Goal: Task Accomplishment & Management: Complete application form

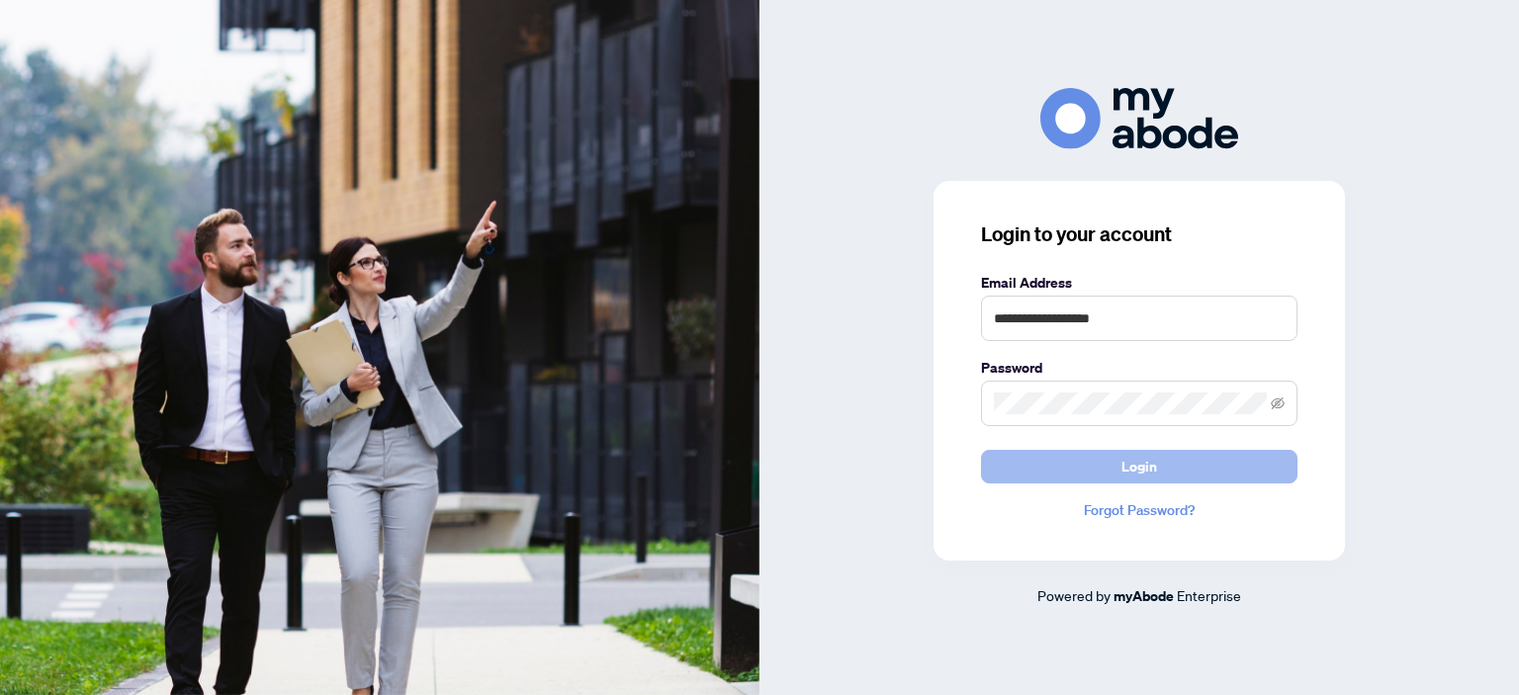
click at [1146, 459] on span "Login" at bounding box center [1139, 467] width 36 height 32
click at [1142, 461] on span "Login" at bounding box center [1139, 467] width 36 height 32
click at [1131, 313] on input "**********" at bounding box center [1139, 318] width 316 height 45
type input "**********"
click at [1363, 331] on div "**********" at bounding box center [1138, 347] width 759 height 518
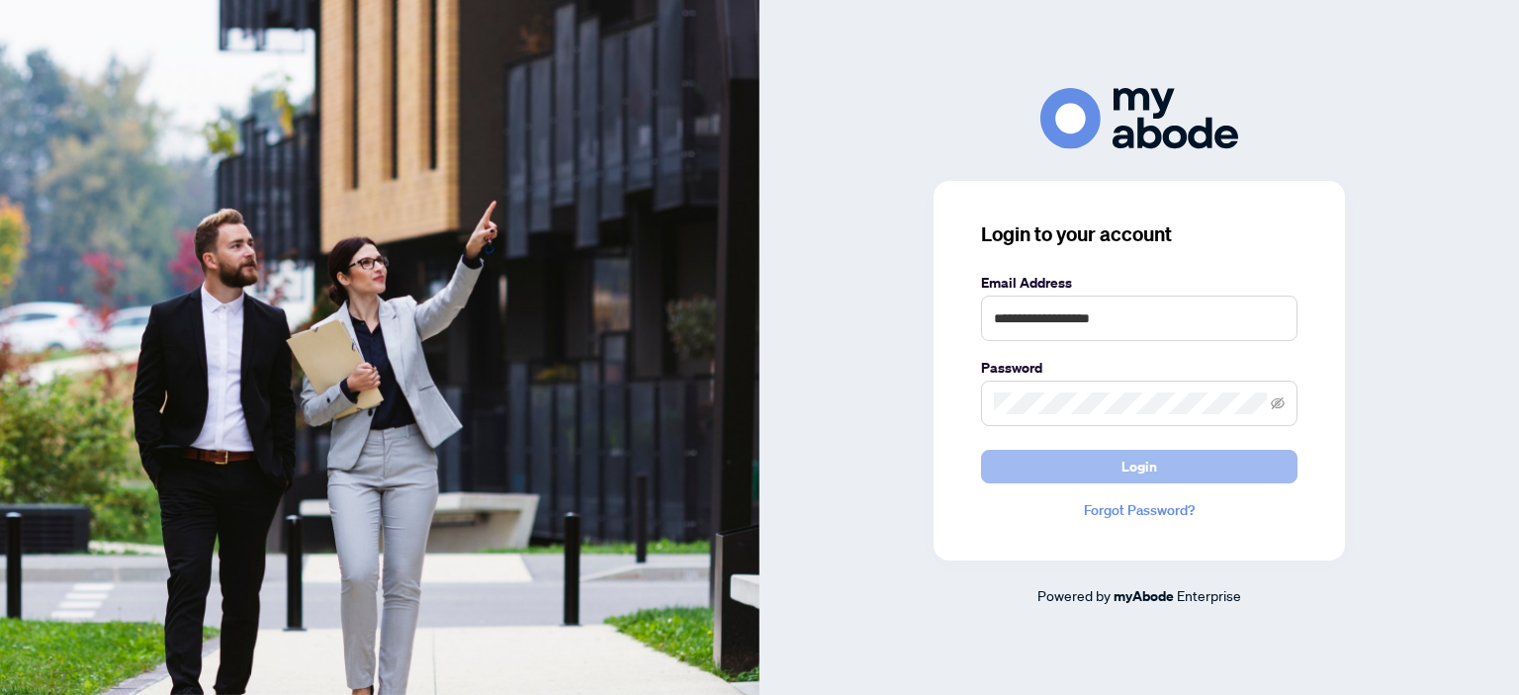
click at [1135, 467] on span "Login" at bounding box center [1139, 467] width 36 height 32
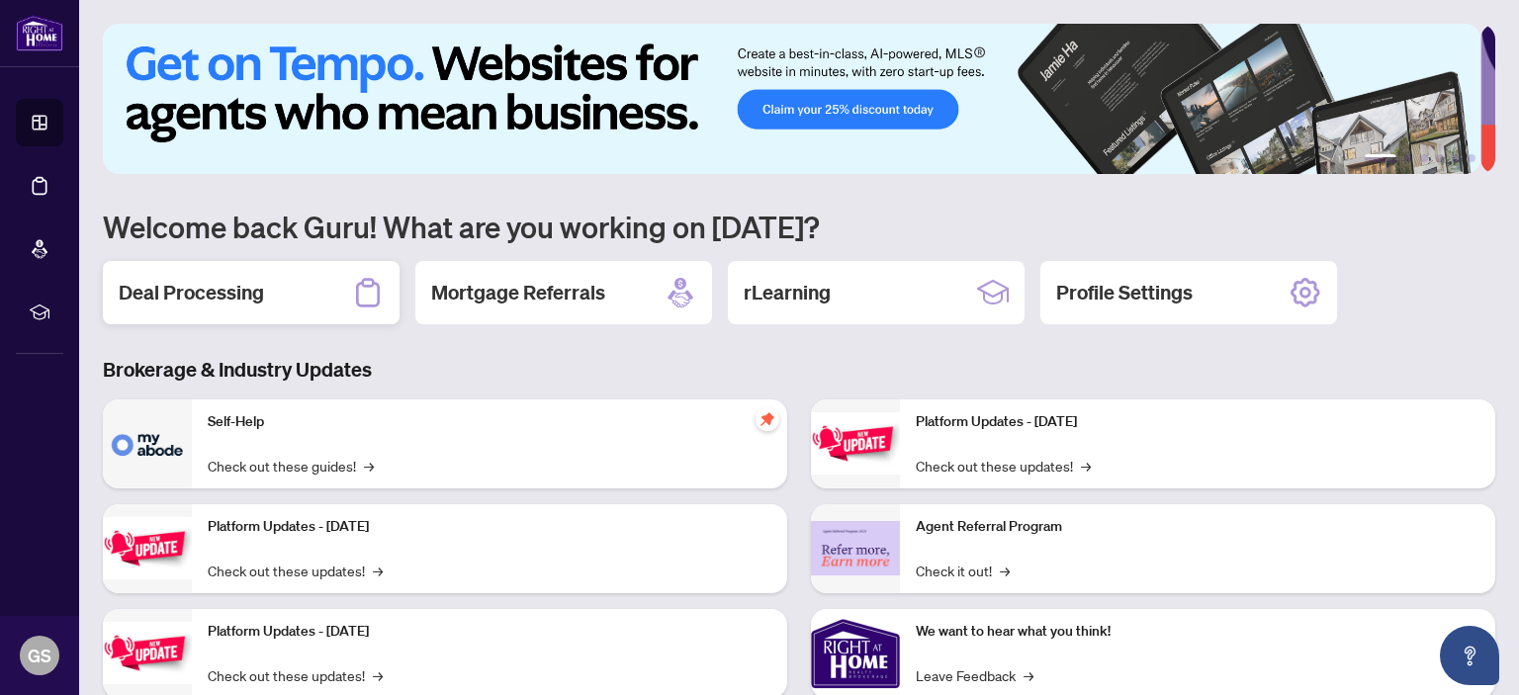
click at [234, 294] on h2 "Deal Processing" at bounding box center [191, 293] width 145 height 28
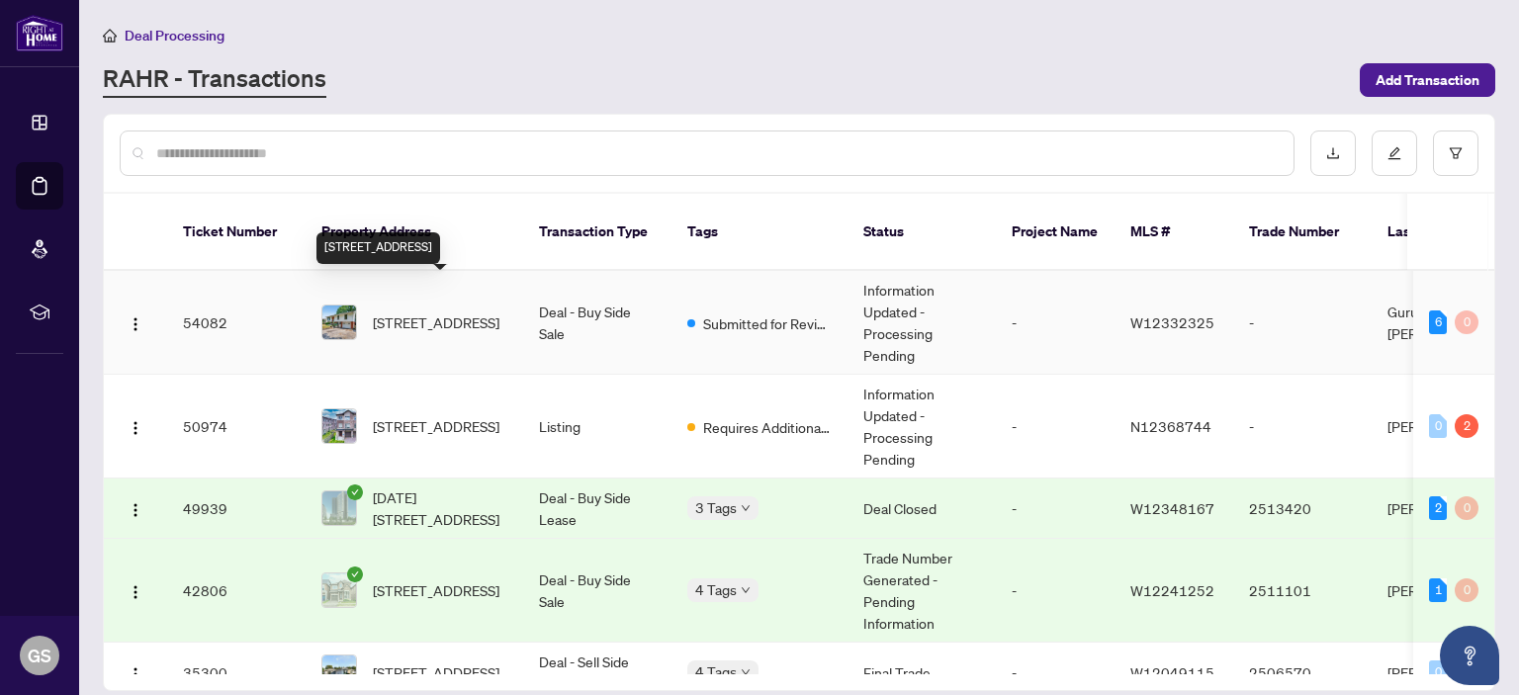
click at [428, 311] on span "[STREET_ADDRESS]" at bounding box center [436, 322] width 127 height 22
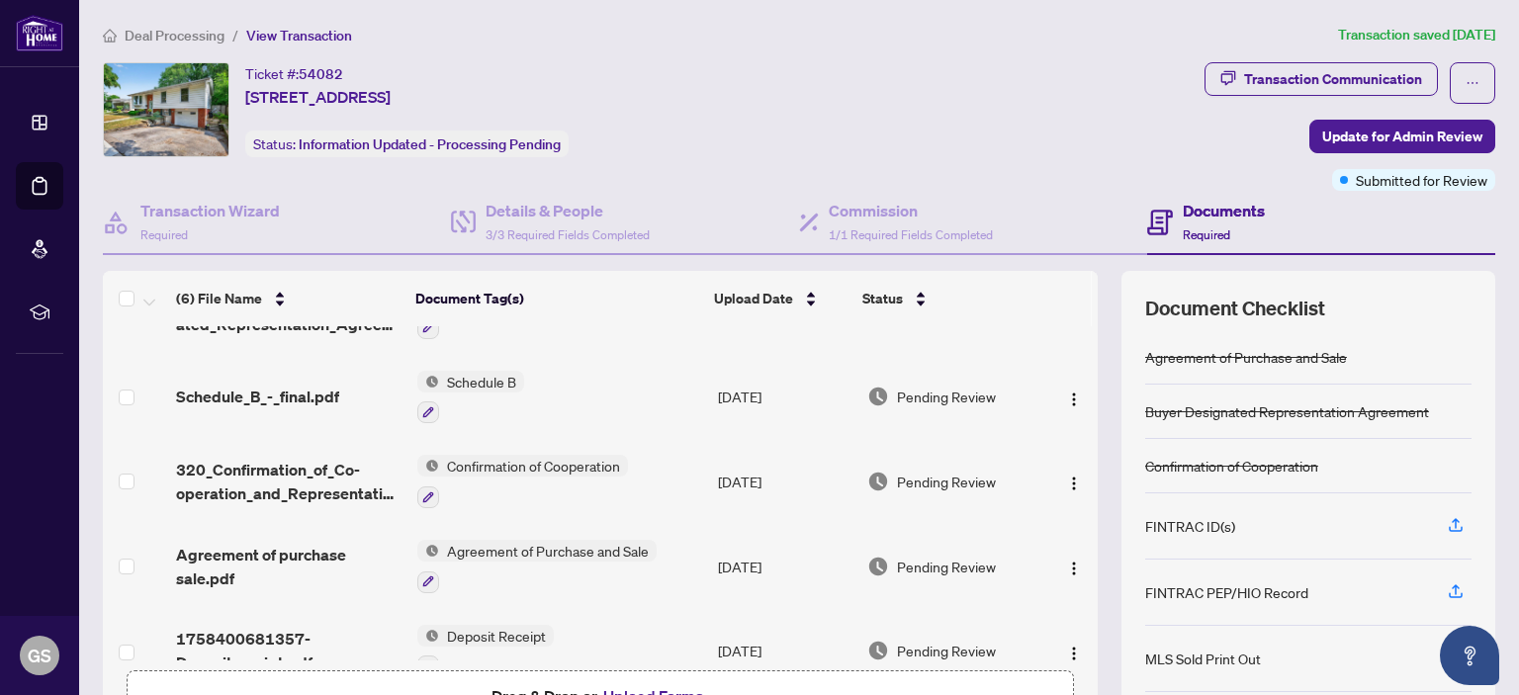
scroll to position [176, 0]
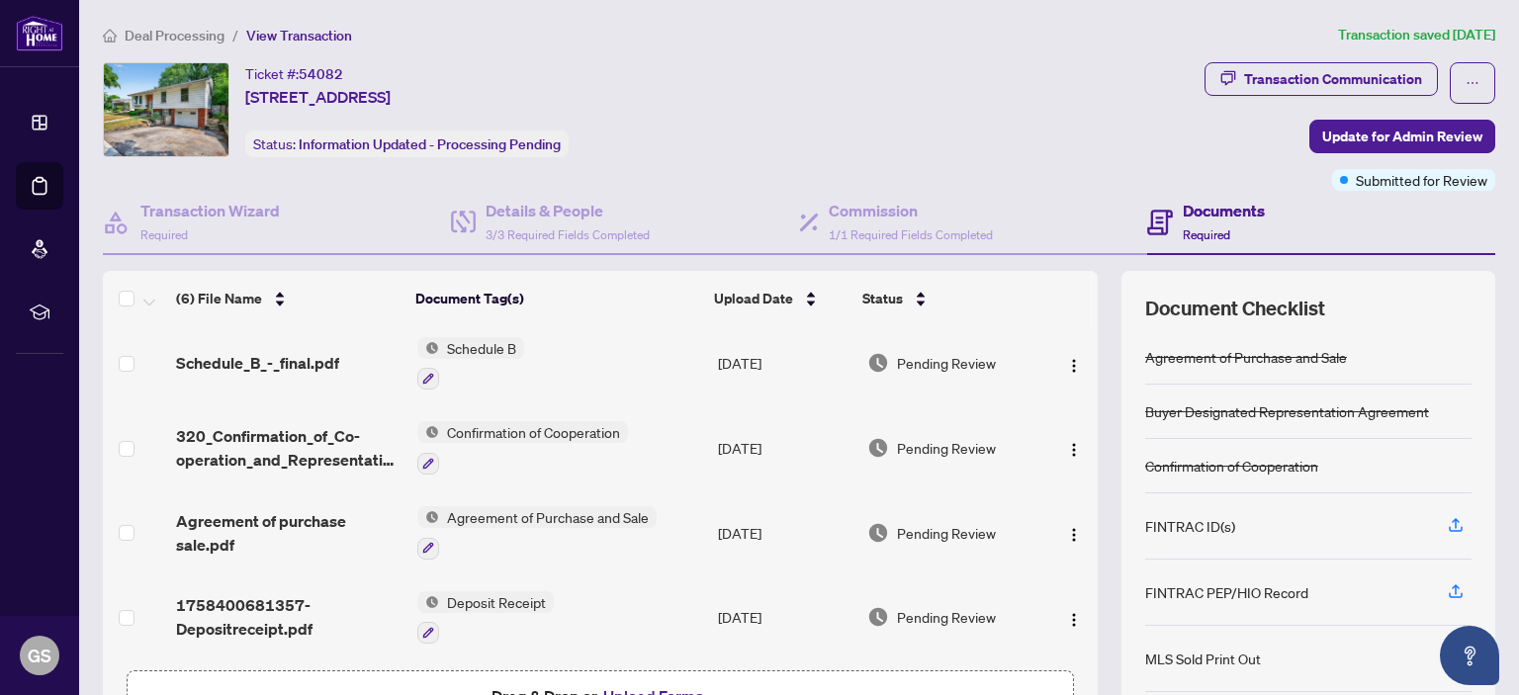
click at [621, 423] on span "Confirmation of Cooperation" at bounding box center [533, 432] width 189 height 22
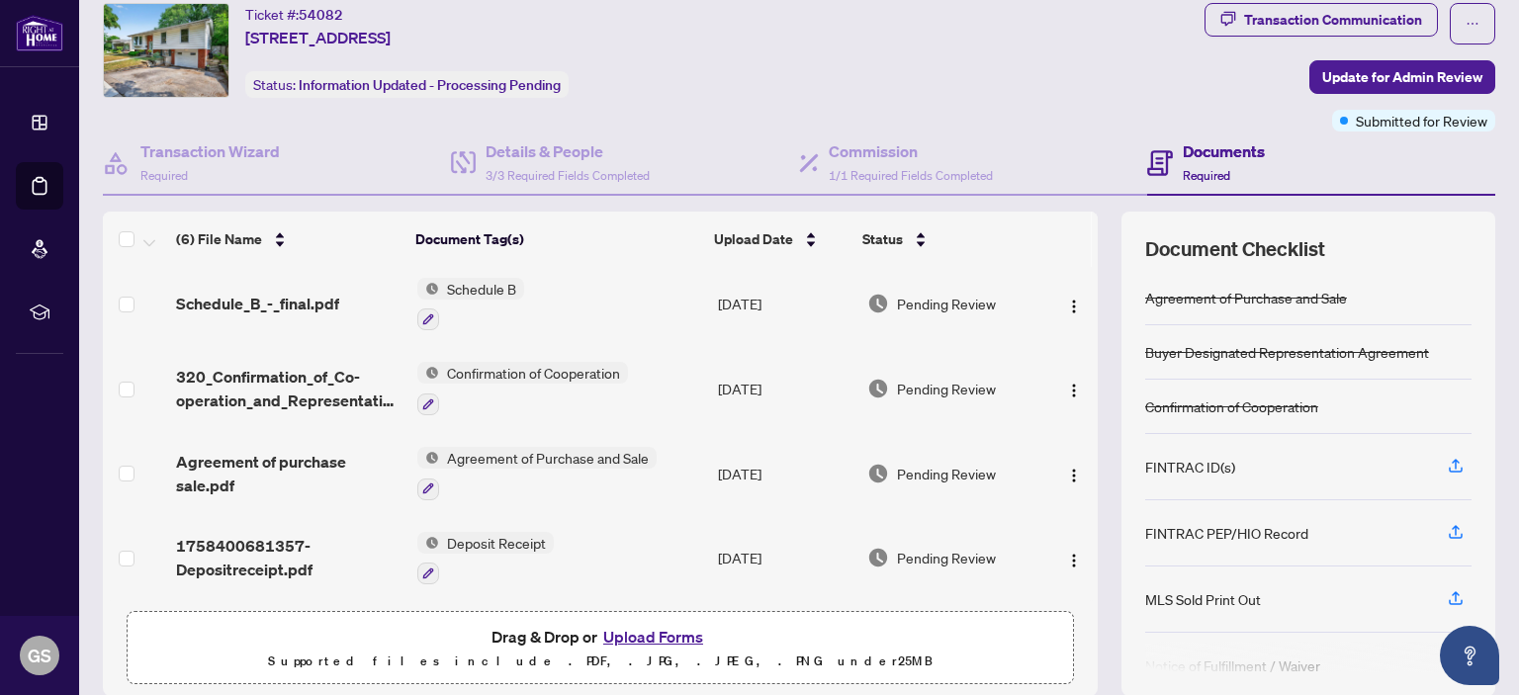
scroll to position [131, 0]
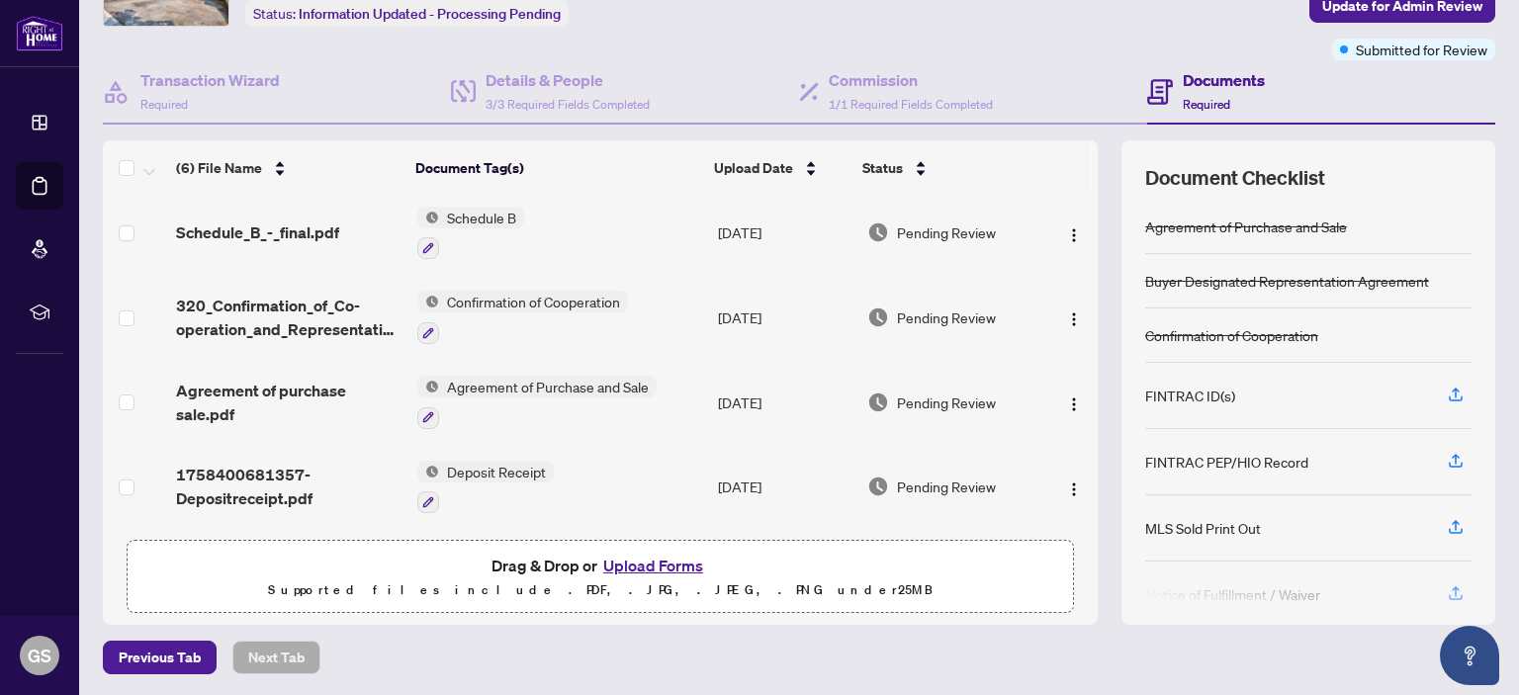
click at [653, 561] on button "Upload Forms" at bounding box center [653, 566] width 112 height 26
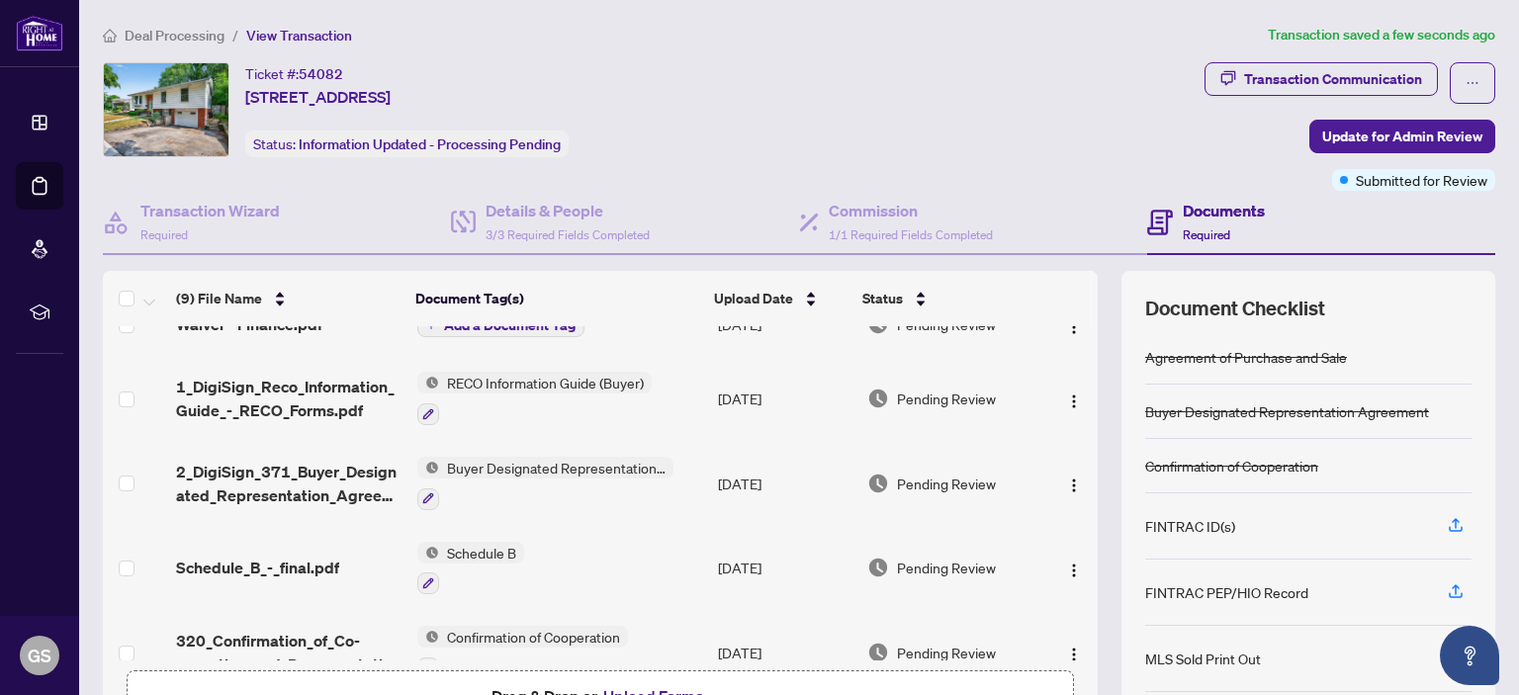
scroll to position [0, 0]
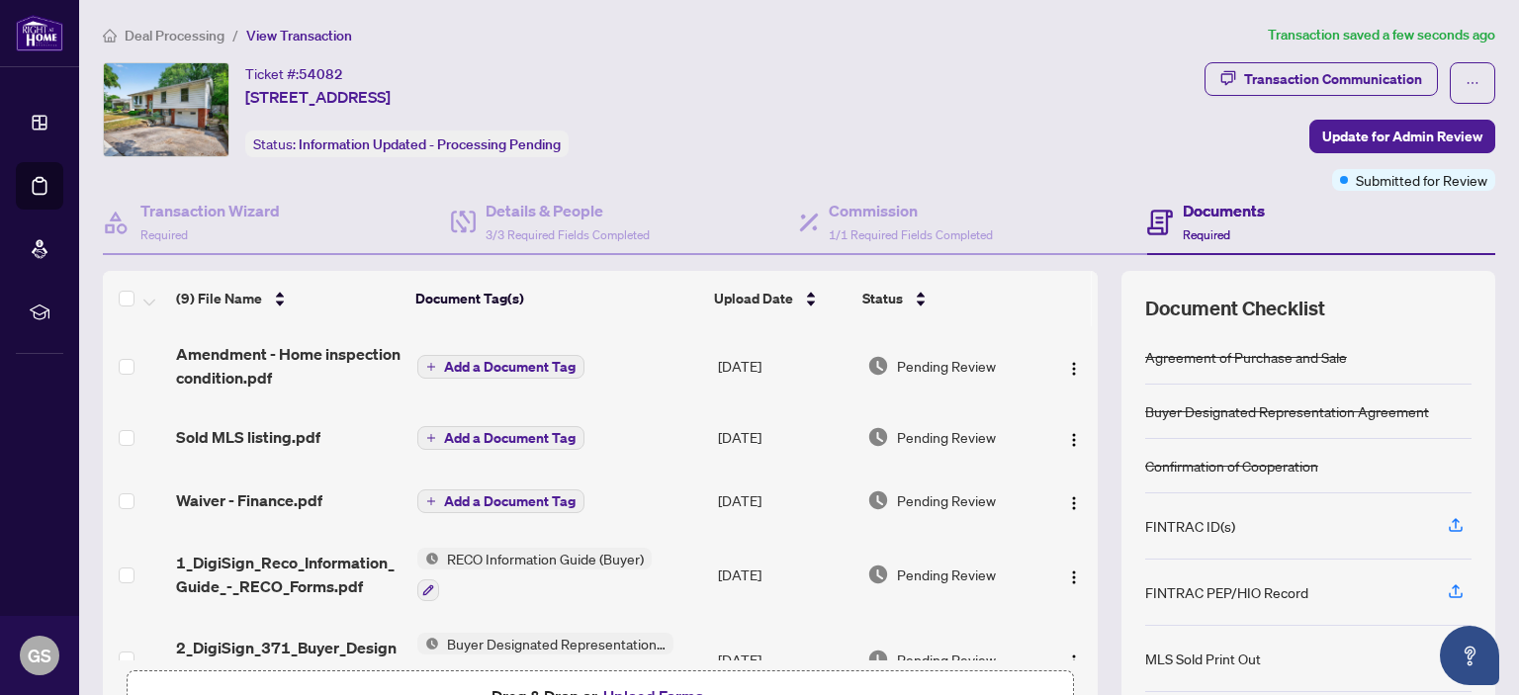
click at [434, 363] on button "Add a Document Tag" at bounding box center [500, 367] width 167 height 24
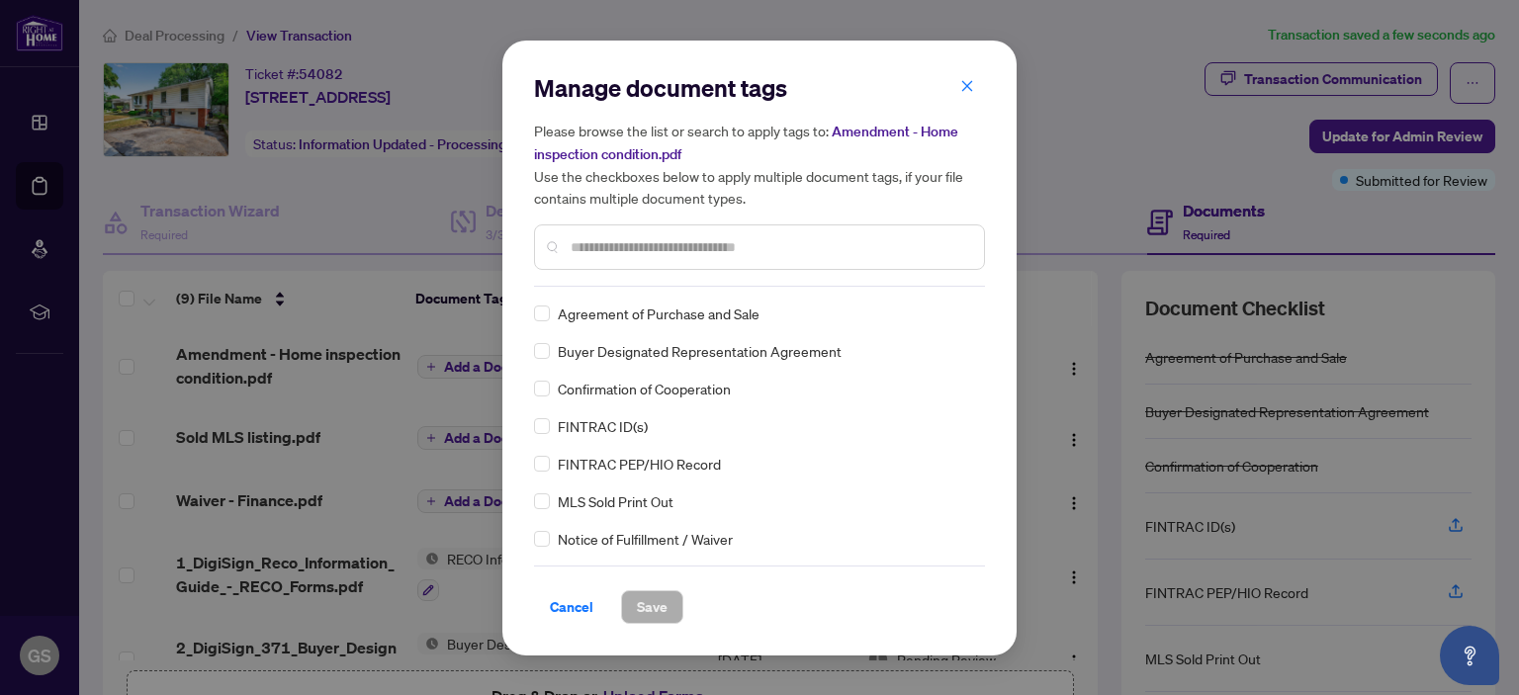
click at [579, 240] on input "text" at bounding box center [769, 247] width 397 height 22
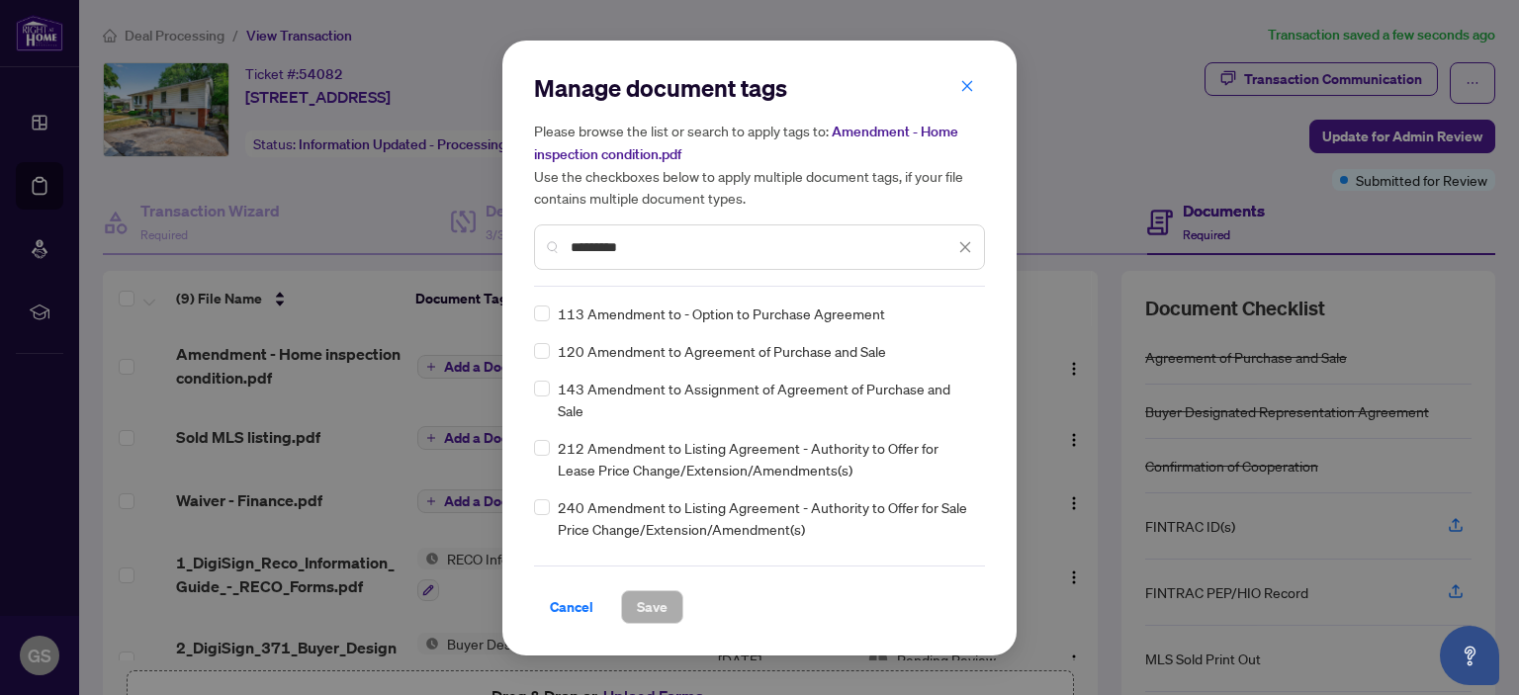
type input "*********"
click at [649, 603] on span "Save" at bounding box center [652, 607] width 31 height 32
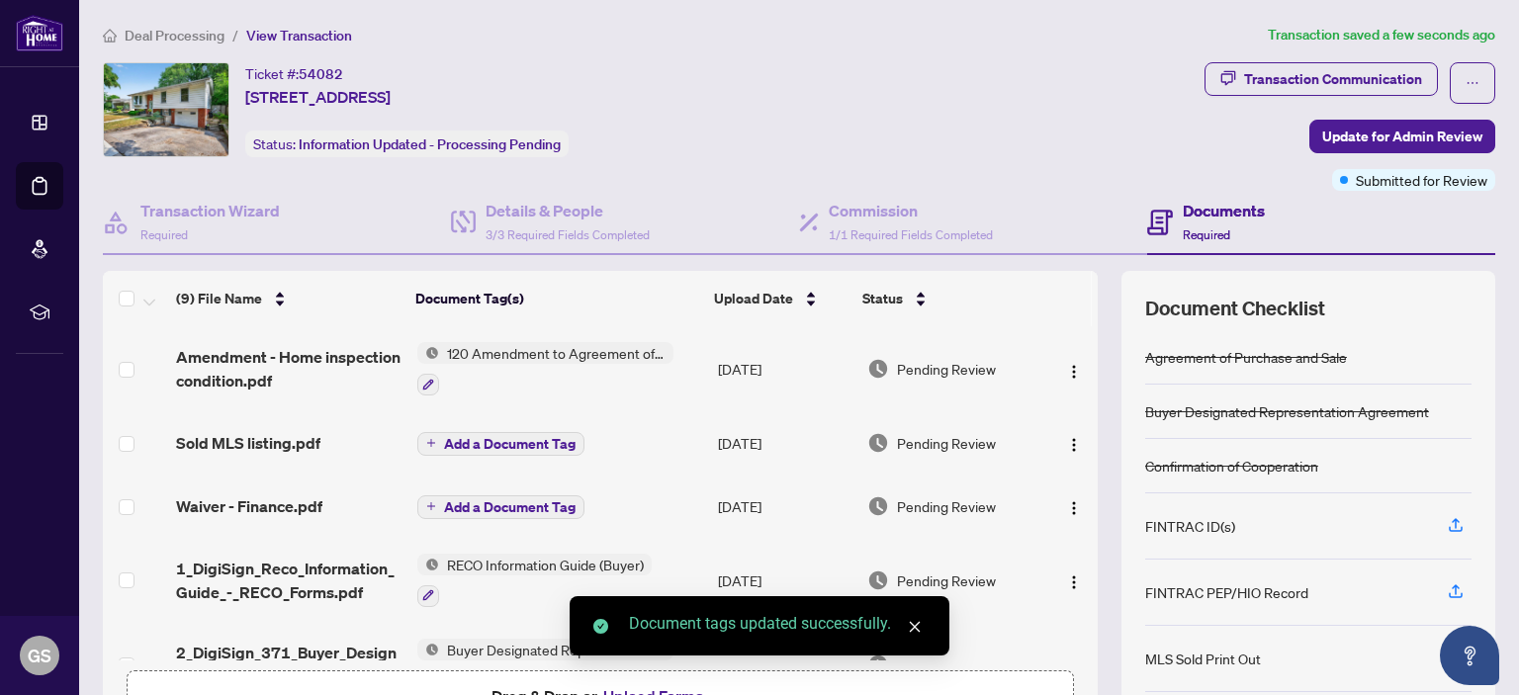
click at [486, 442] on span "Add a Document Tag" at bounding box center [510, 444] width 132 height 14
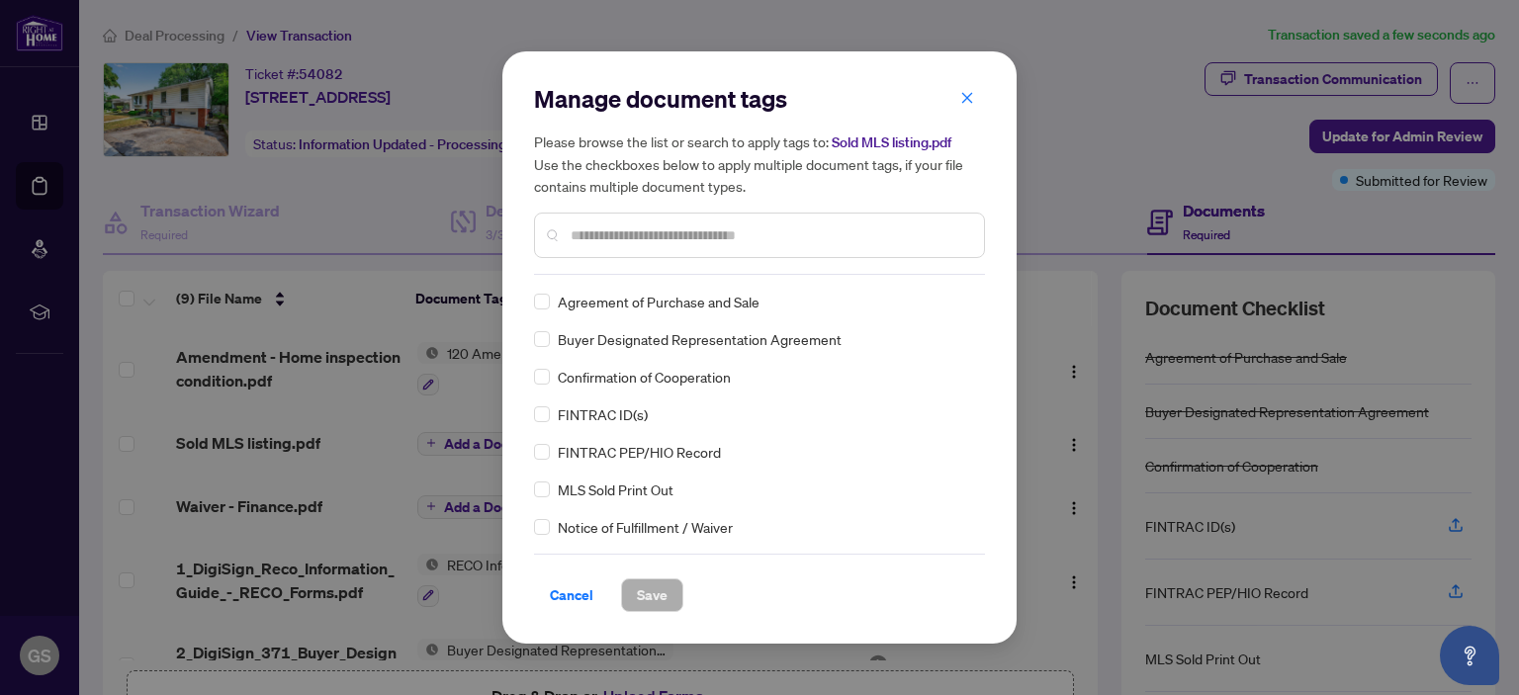
click at [613, 229] on input "text" at bounding box center [769, 235] width 397 height 22
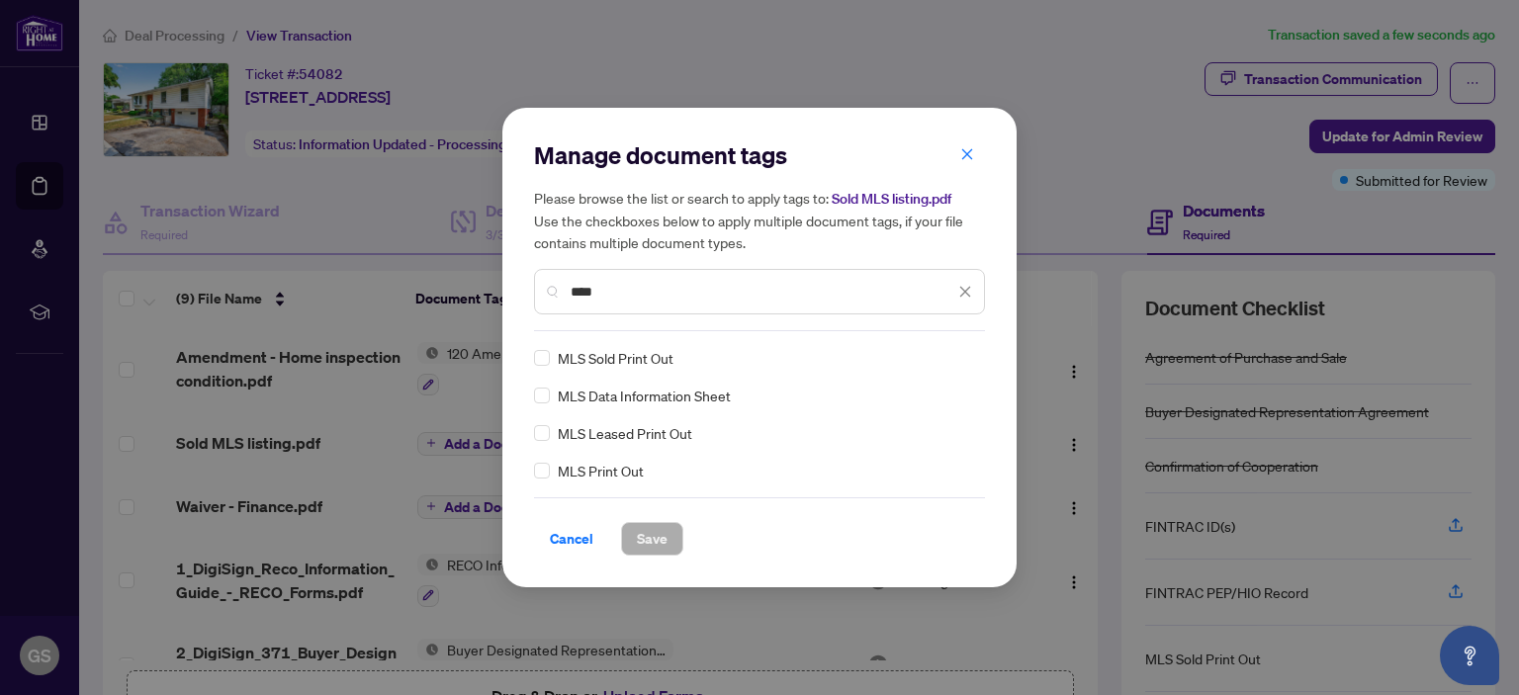
type input "***"
click at [585, 357] on span "MLS Sold Print Out" at bounding box center [616, 358] width 116 height 22
click at [617, 359] on span "MLS Sold Print Out" at bounding box center [616, 358] width 116 height 22
click at [655, 533] on span "Save" at bounding box center [652, 539] width 31 height 32
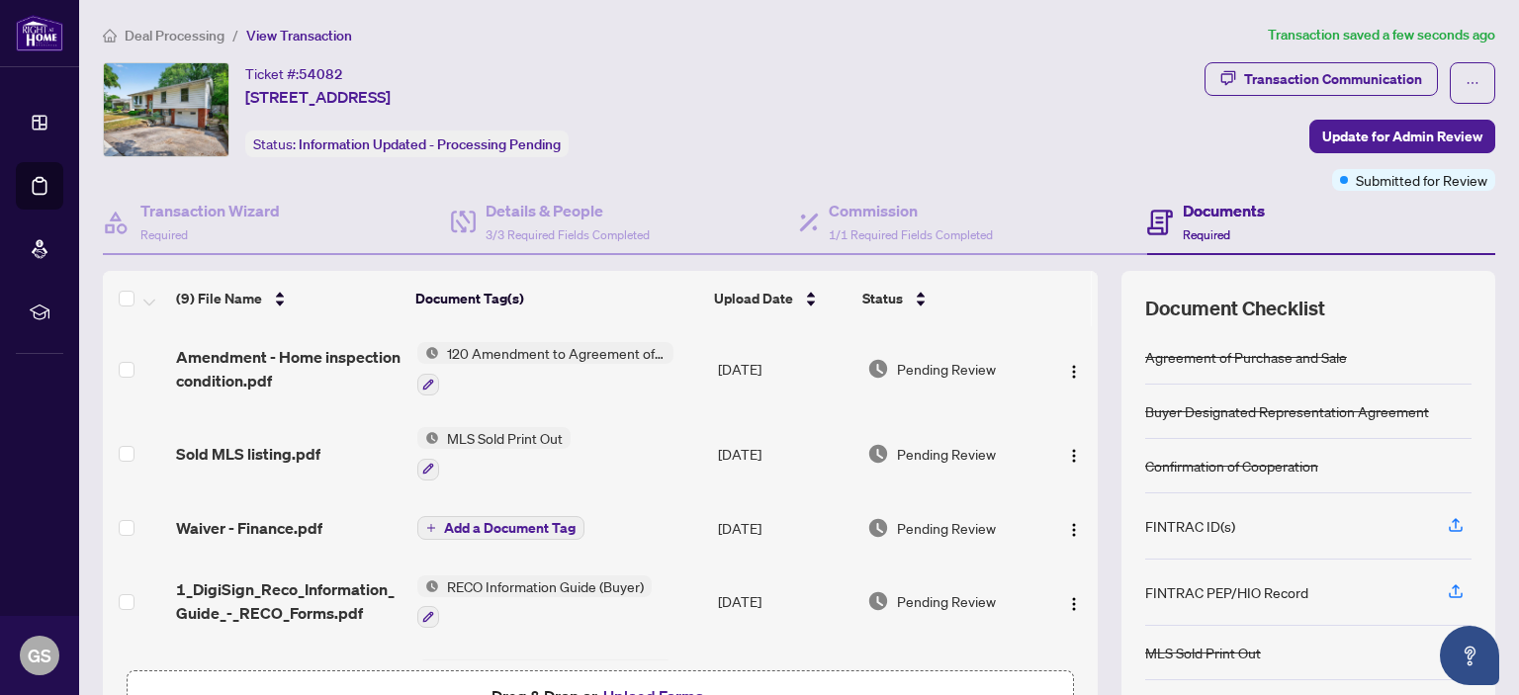
click at [494, 528] on span "Add a Document Tag" at bounding box center [510, 528] width 132 height 14
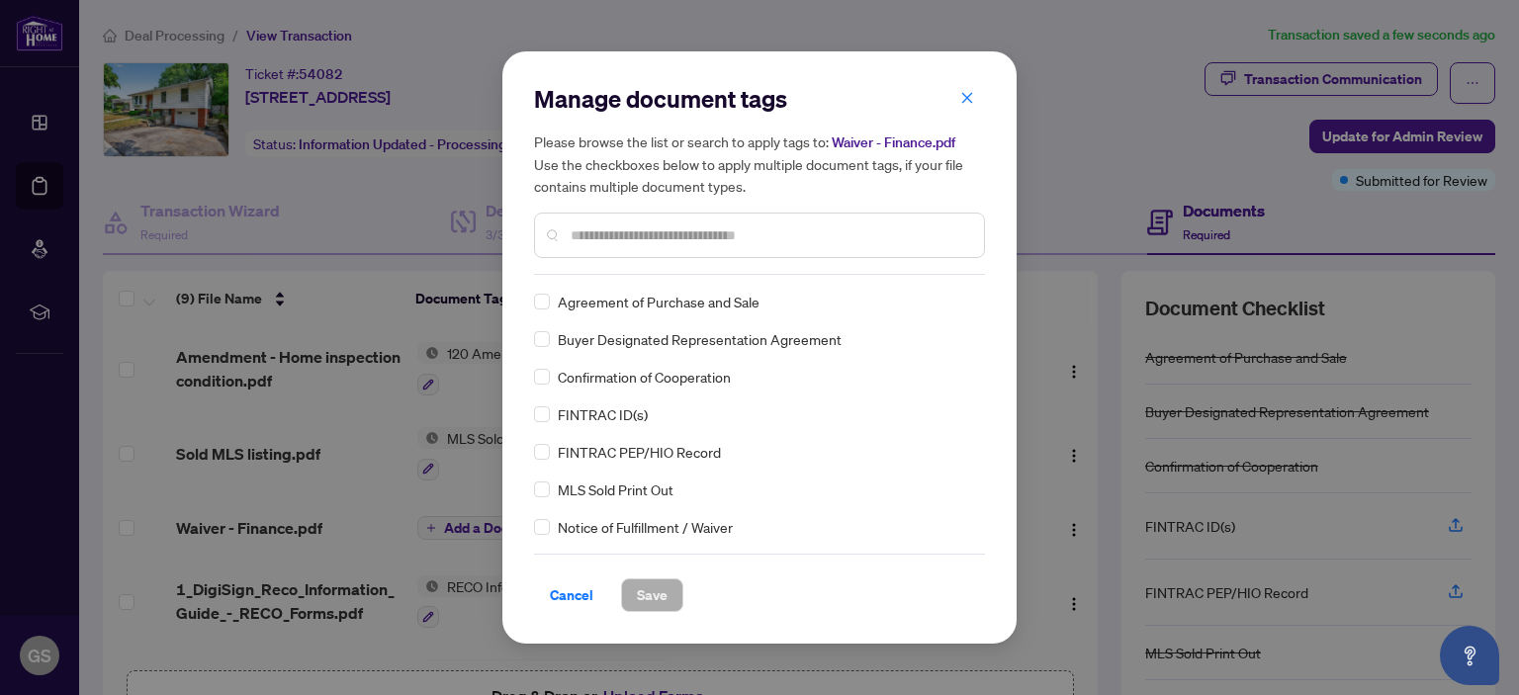
click at [599, 273] on div "Manage document tags Please browse the list or search to apply tags to: Waiver …" at bounding box center [759, 179] width 451 height 192
click at [597, 241] on input "text" at bounding box center [769, 235] width 397 height 22
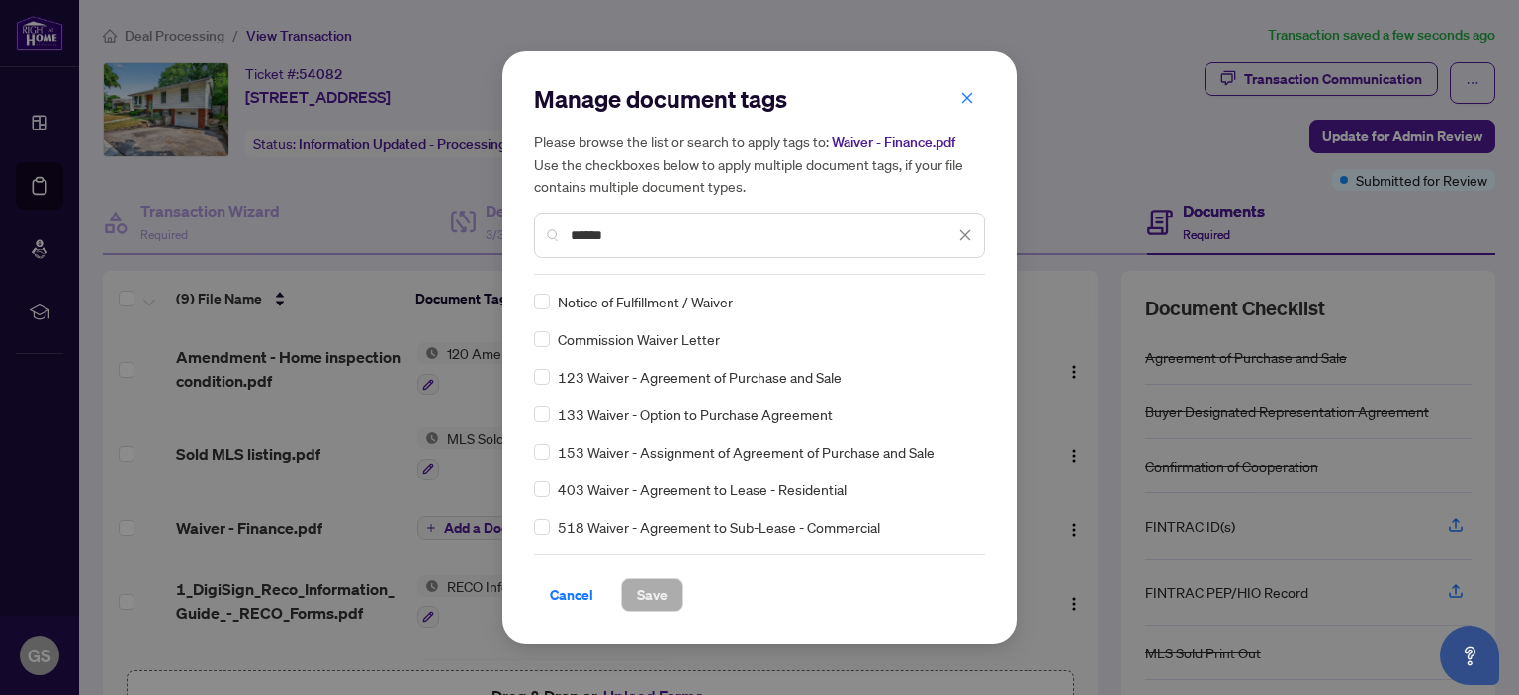
type input "******"
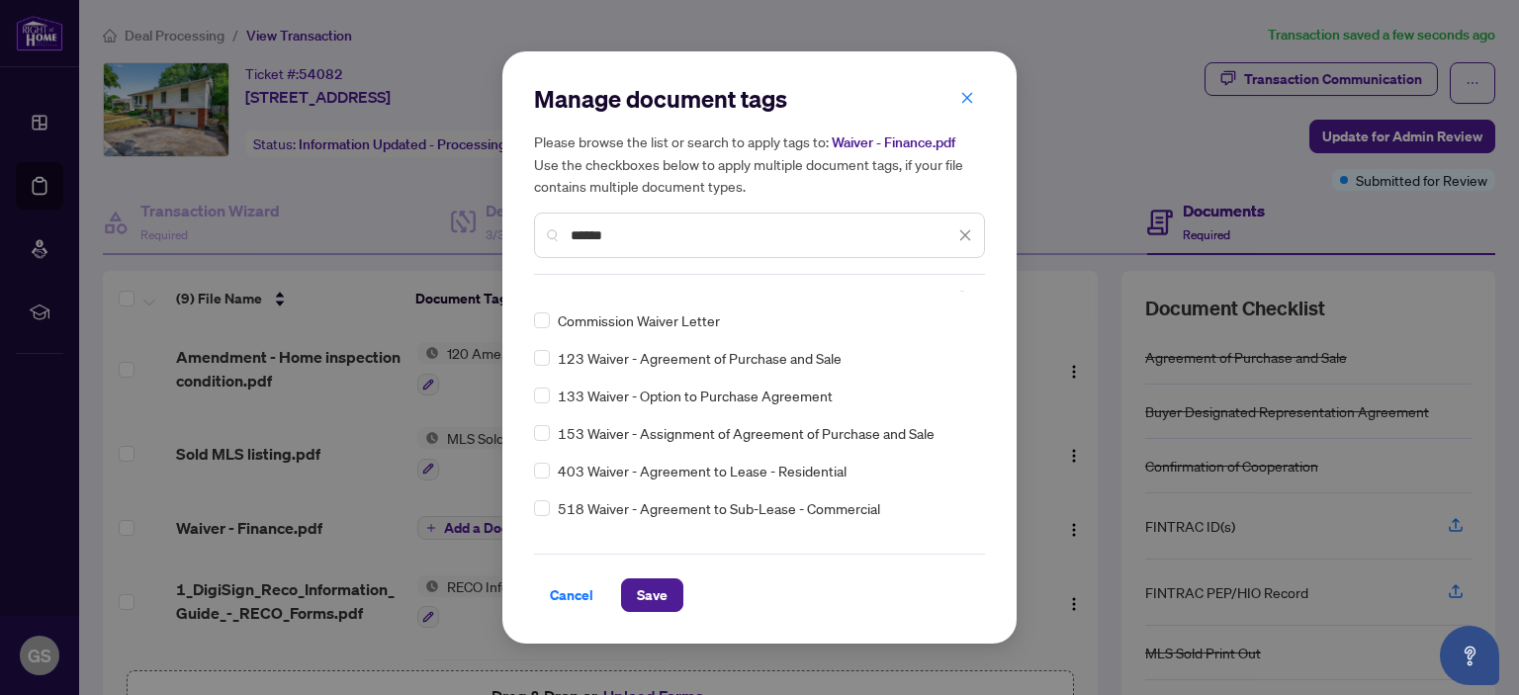
scroll to position [20, 0]
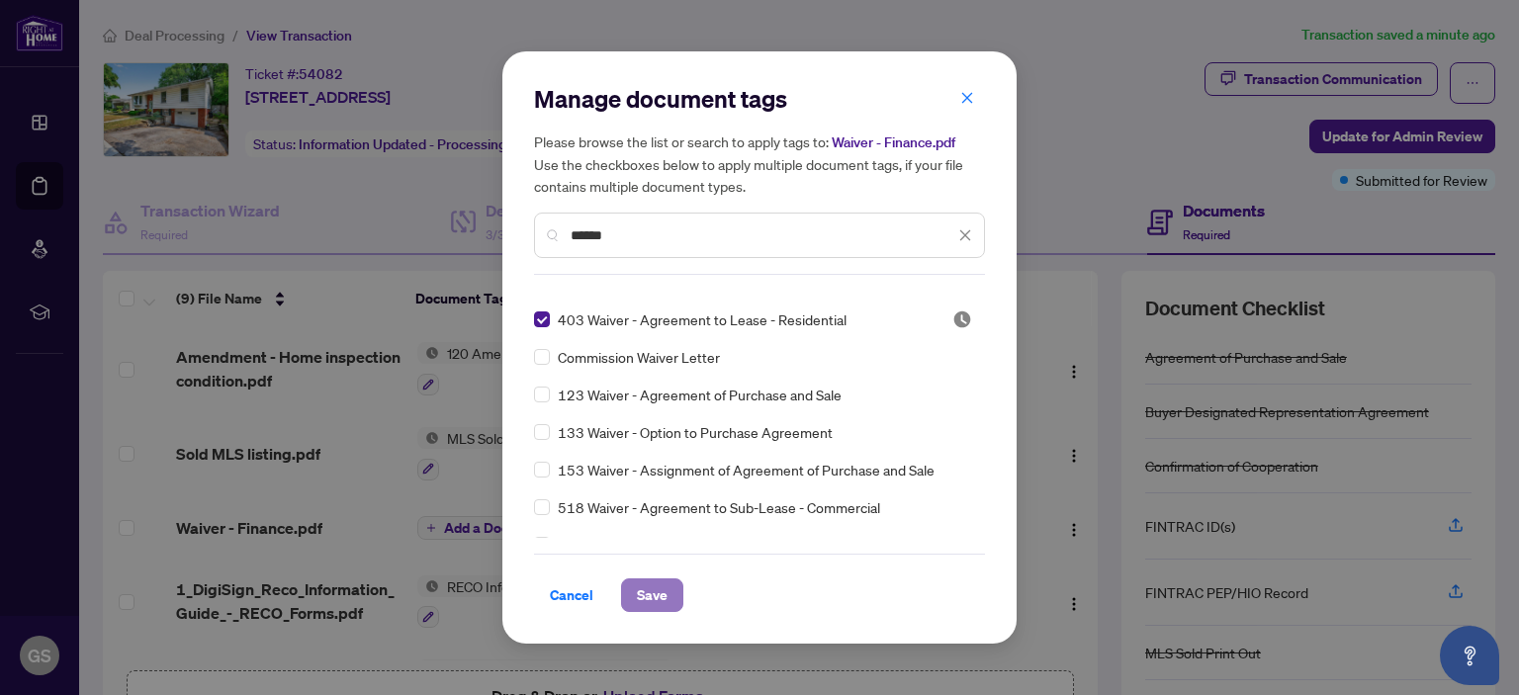
click at [644, 598] on span "Save" at bounding box center [652, 595] width 31 height 32
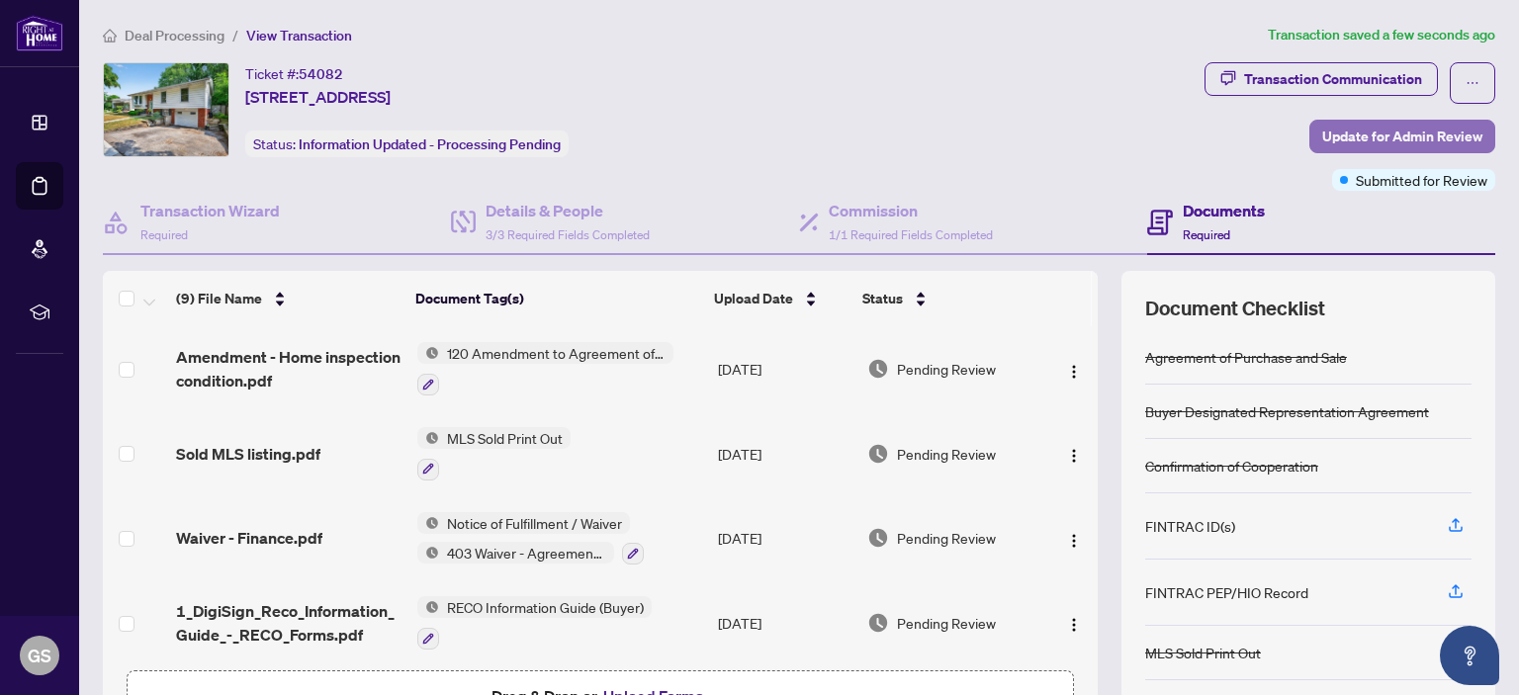
click at [1407, 135] on span "Update for Admin Review" at bounding box center [1402, 137] width 160 height 32
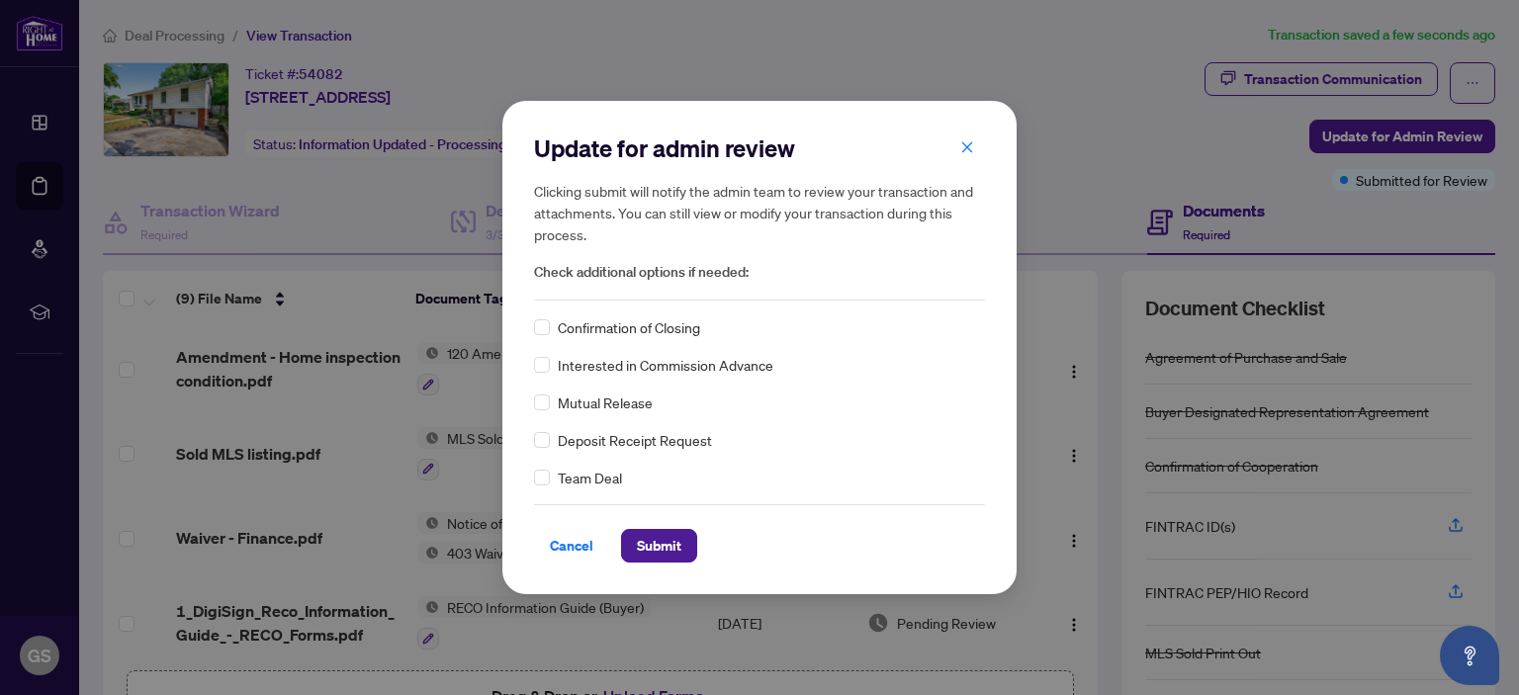
click at [755, 438] on div "Deposit Receipt Request" at bounding box center [759, 440] width 451 height 22
click at [657, 532] on span "Submit" at bounding box center [659, 546] width 44 height 32
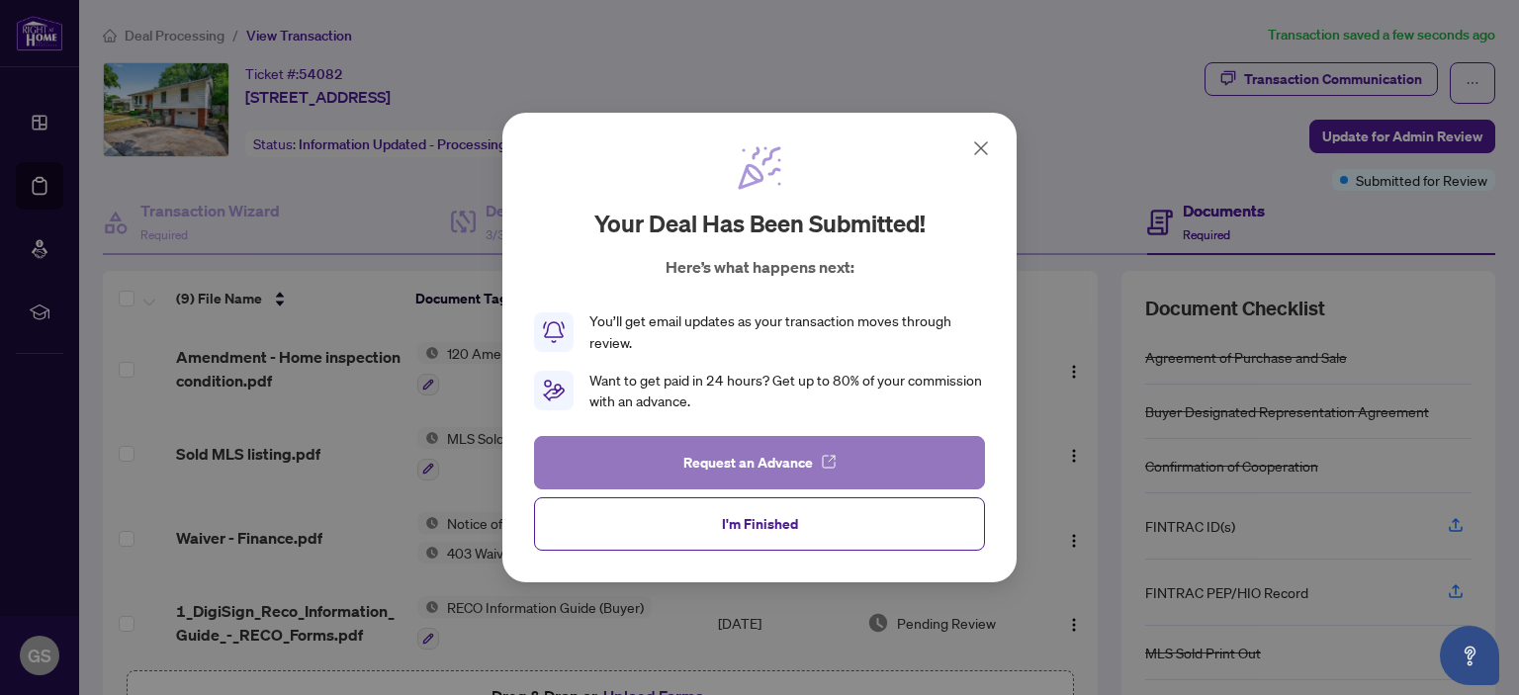
click at [731, 458] on span "Request an Advance" at bounding box center [748, 463] width 130 height 32
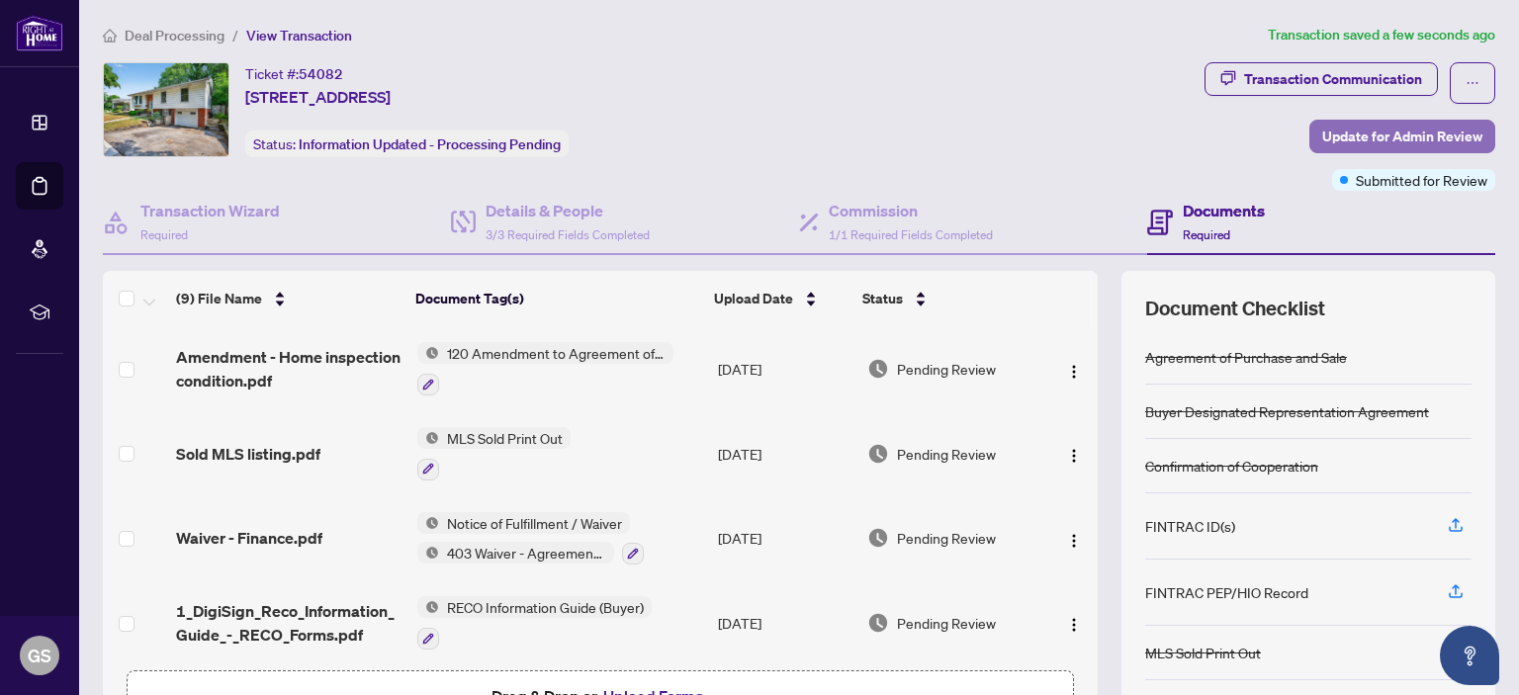
click at [1419, 133] on span "Update for Admin Review" at bounding box center [1402, 137] width 160 height 32
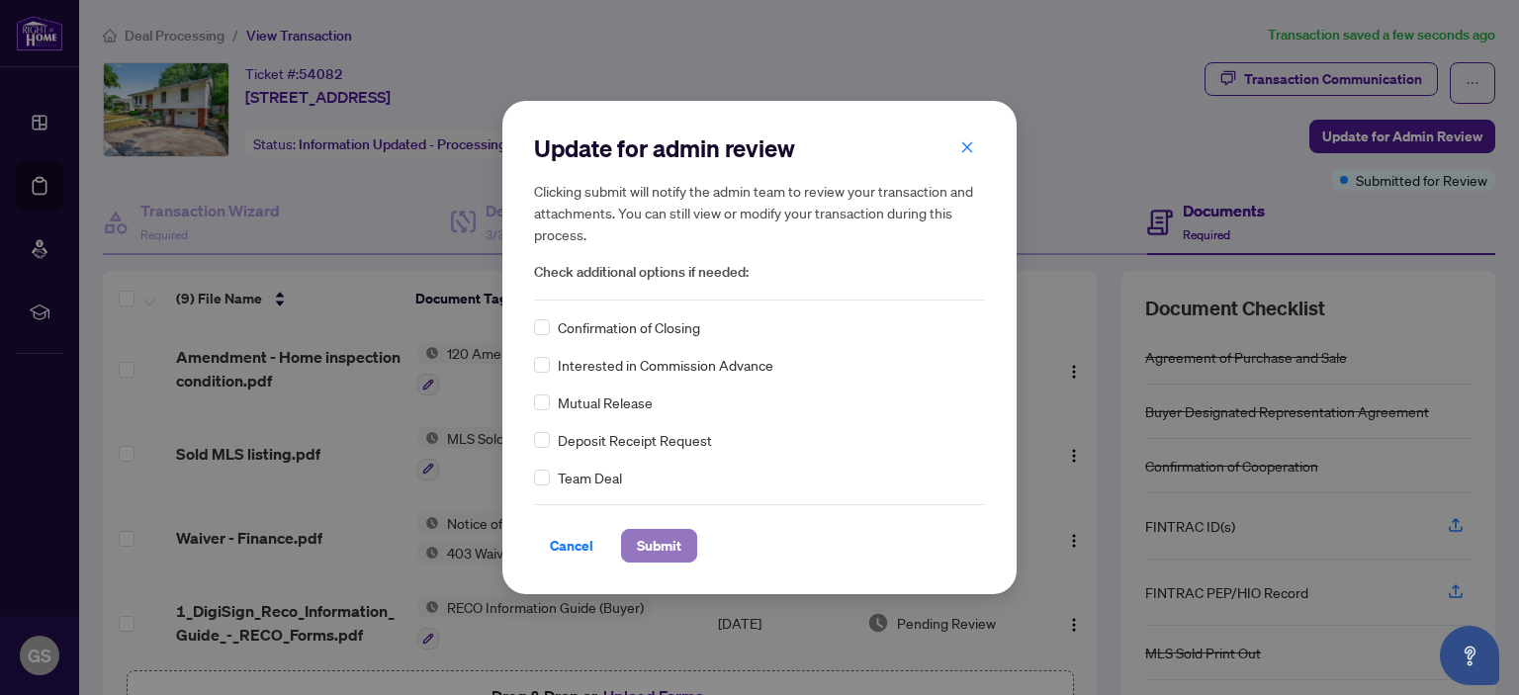
click at [653, 545] on span "Submit" at bounding box center [659, 546] width 44 height 32
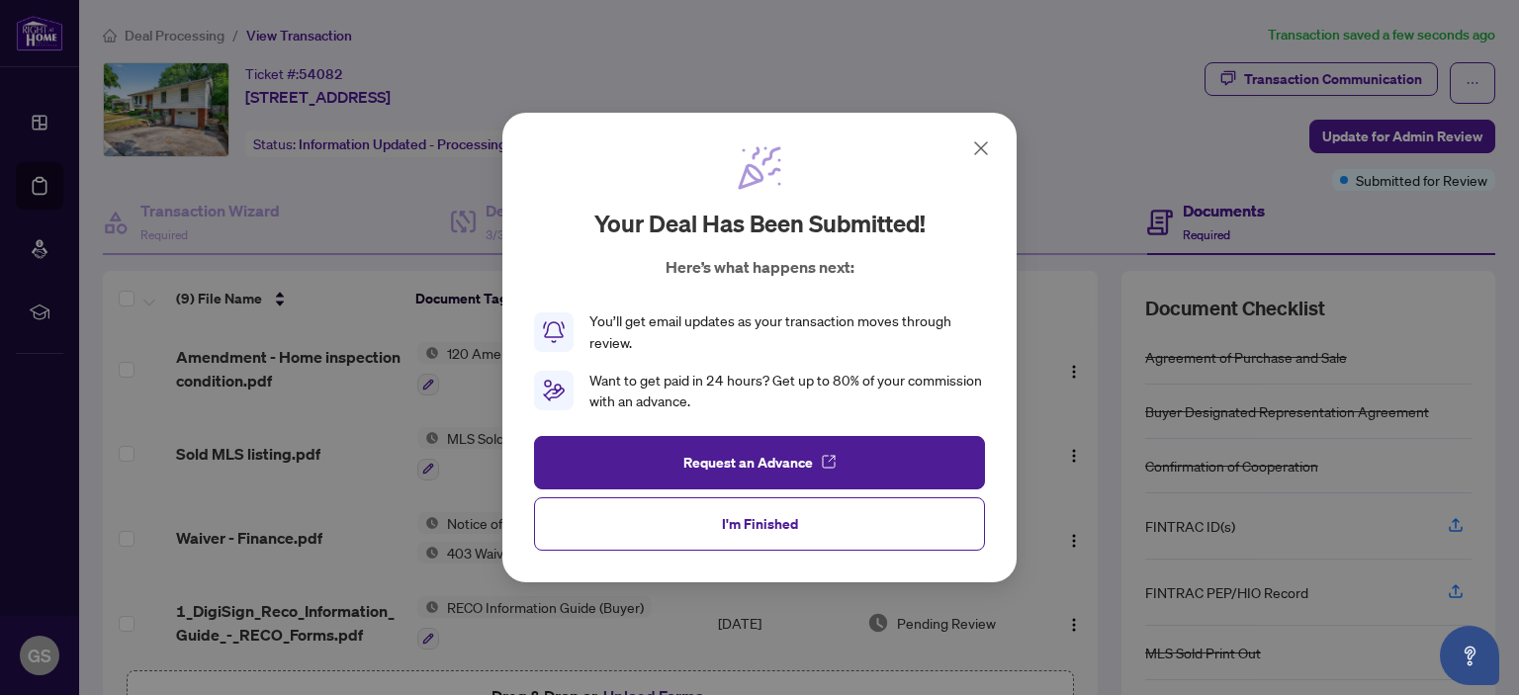
click at [981, 153] on icon at bounding box center [981, 148] width 24 height 24
